Goal: Information Seeking & Learning: Learn about a topic

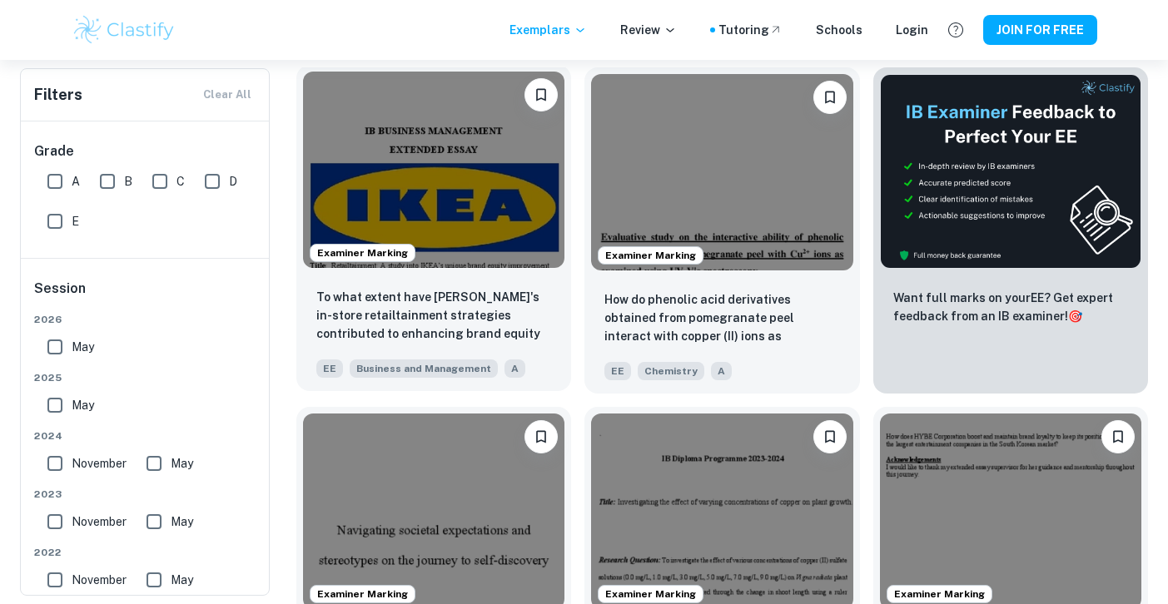
scroll to position [315, 0]
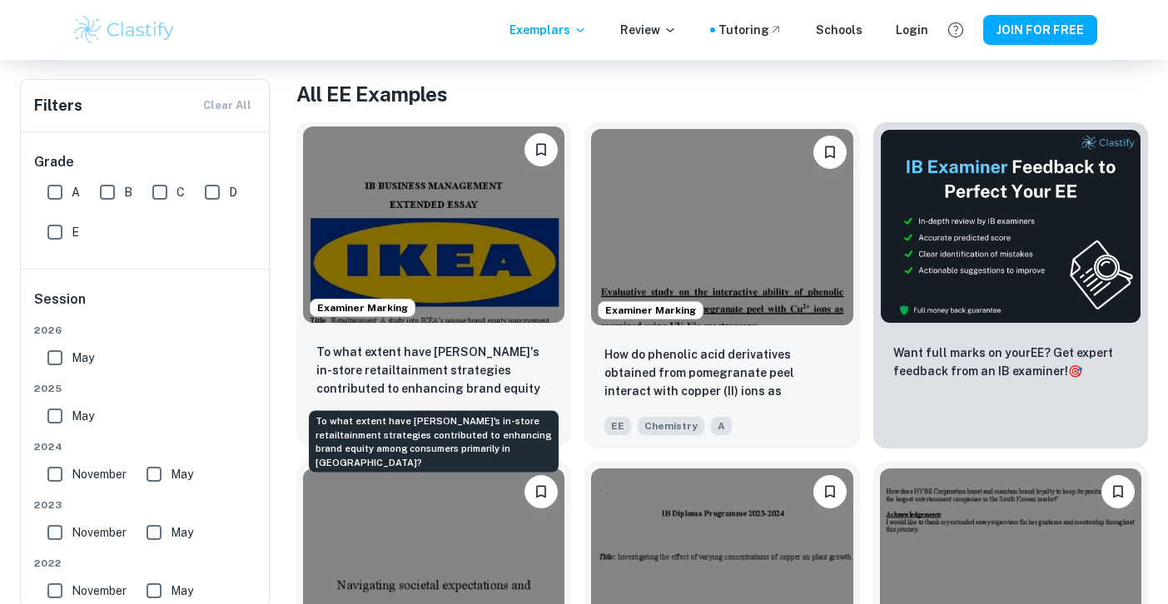
click at [505, 357] on p "To what extent have [PERSON_NAME]'s in-store retailtainment strategies contribu…" at bounding box center [433, 371] width 235 height 57
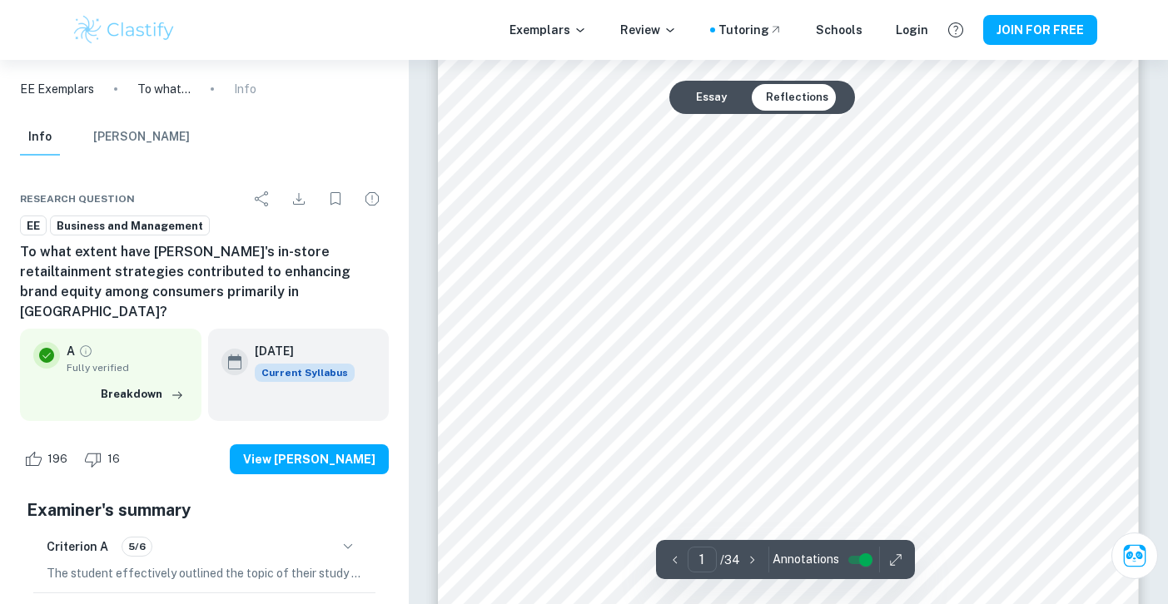
scroll to position [191, 0]
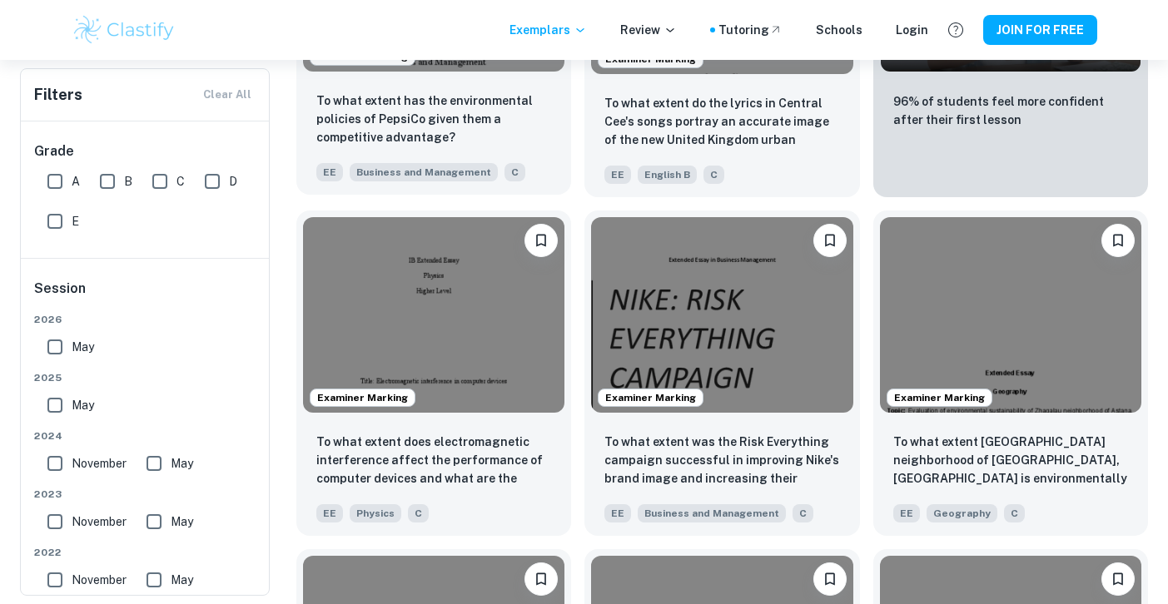
scroll to position [4669, 0]
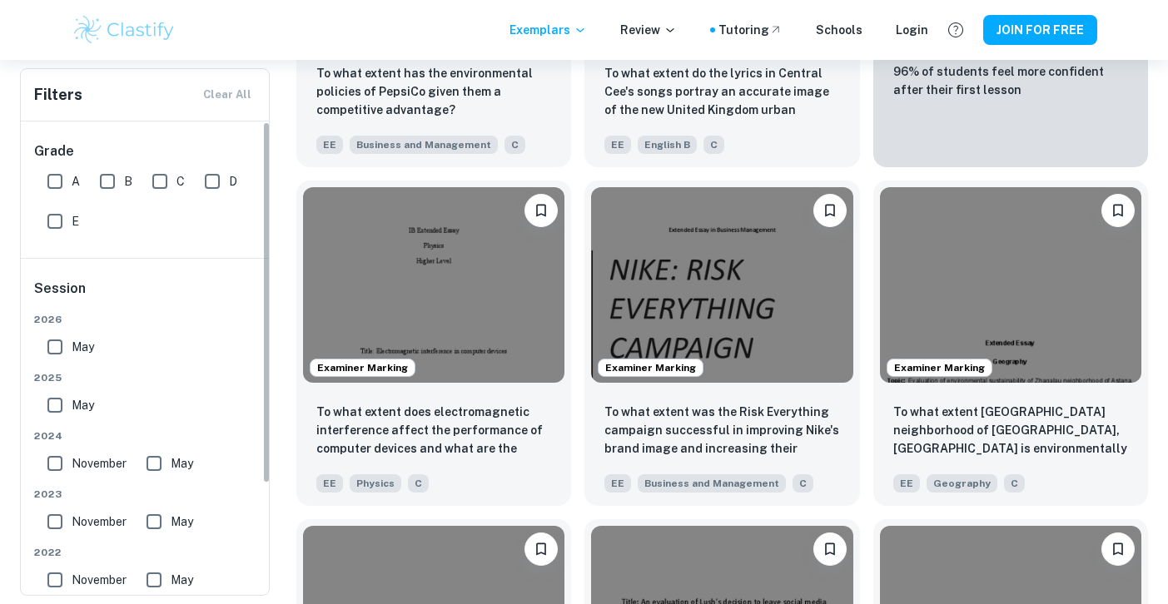
click at [62, 176] on input "A" at bounding box center [54, 181] width 33 height 33
checkbox input "true"
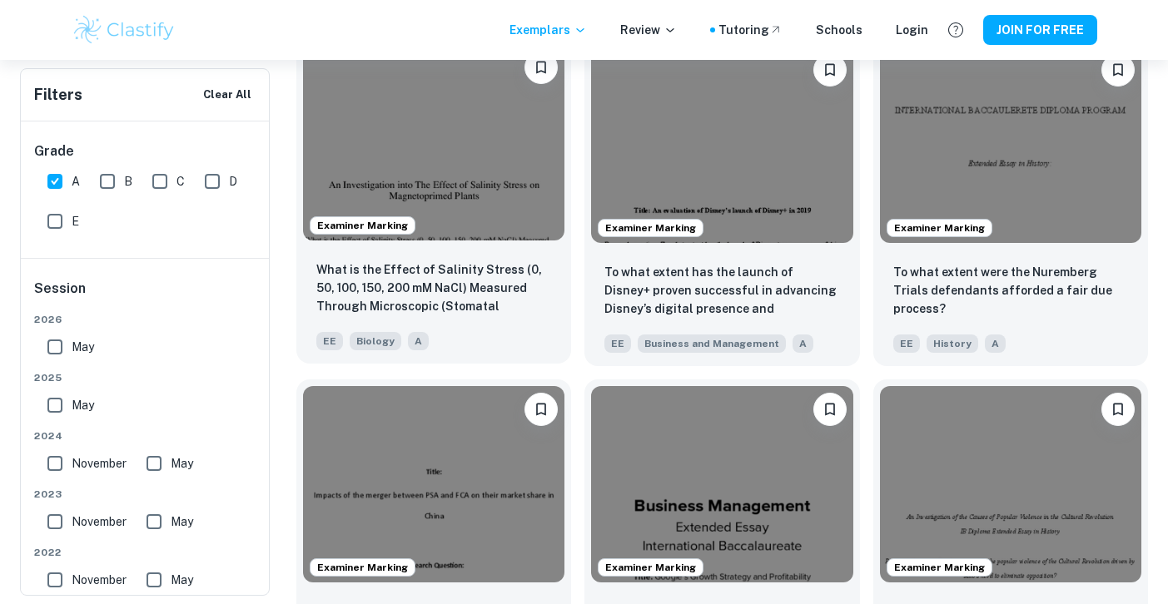
scroll to position [8919, 0]
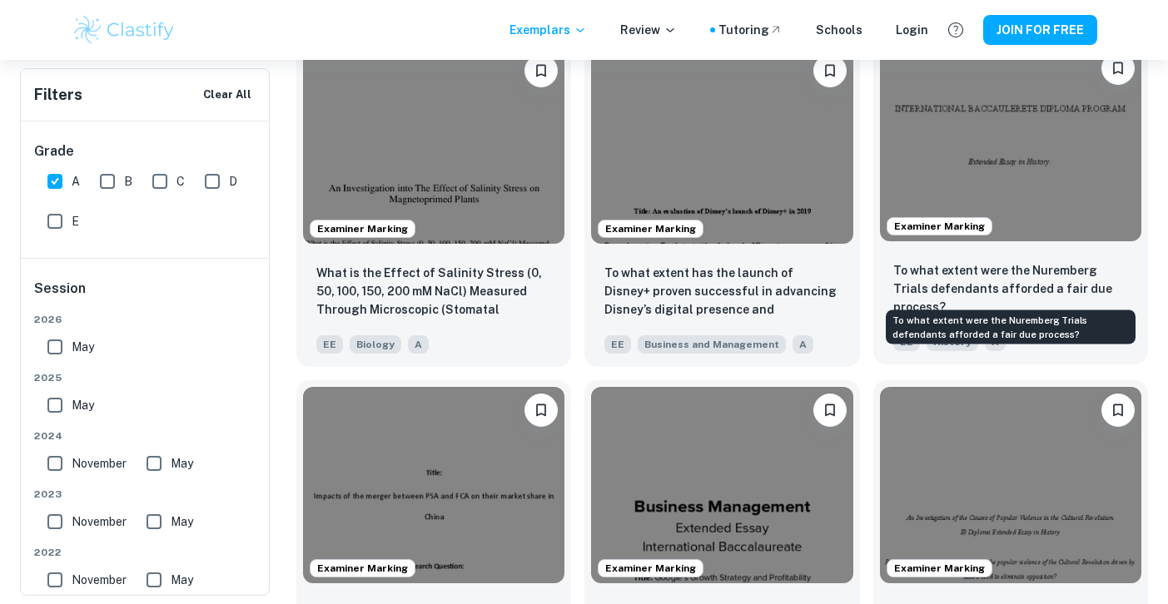
click at [970, 268] on p "To what extent were the Nuremberg Trials defendants afforded a fair due process?" at bounding box center [1010, 288] width 235 height 55
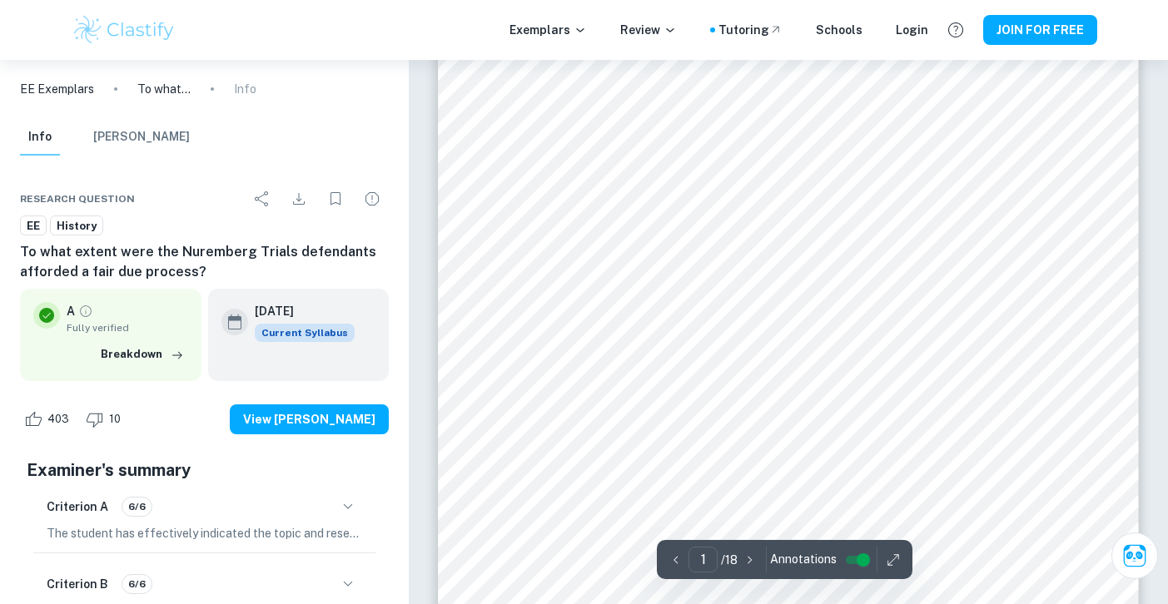
scroll to position [430, 0]
